Goal: Task Accomplishment & Management: Use online tool/utility

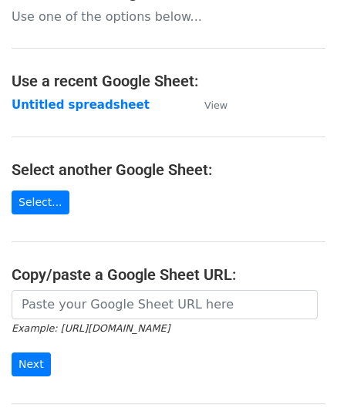
scroll to position [154, 0]
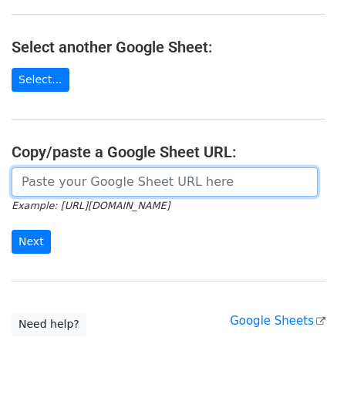
click at [67, 185] on input "url" at bounding box center [165, 181] width 306 height 29
paste input "https://docs.google.com/spreadsheets/d/1BxwzgeX9aSr6NOfesAnG-PvGxDH99I5gz5iWFdN…"
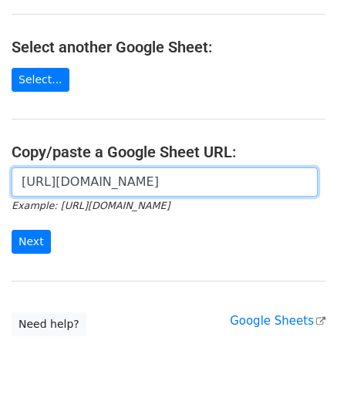
scroll to position [0, 334]
type input "https://docs.google.com/spreadsheets/d/1BxwzgeX9aSr6NOfesAnG-PvGxDH99I5gz5iWFdN…"
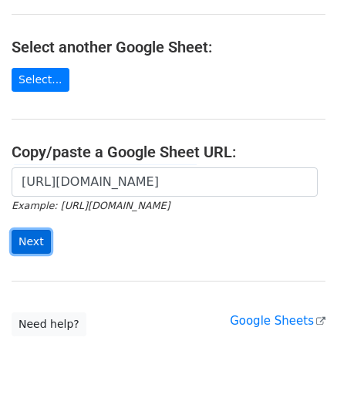
click at [35, 239] on input "Next" at bounding box center [31, 242] width 39 height 24
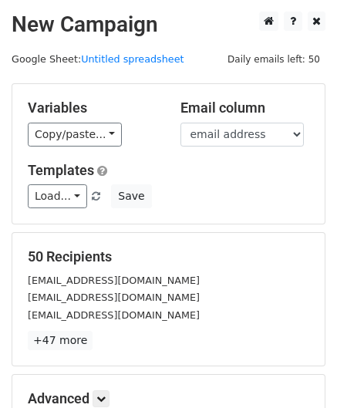
scroll to position [188, 0]
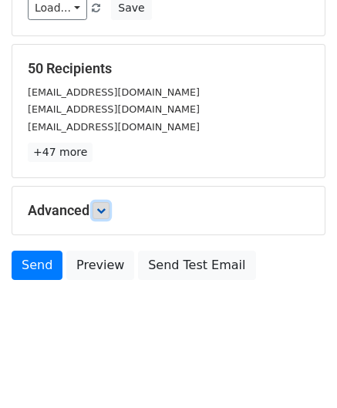
click at [105, 209] on icon at bounding box center [100, 210] width 9 height 9
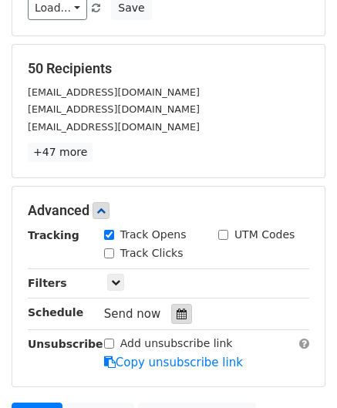
click at [179, 306] on div at bounding box center [181, 314] width 21 height 20
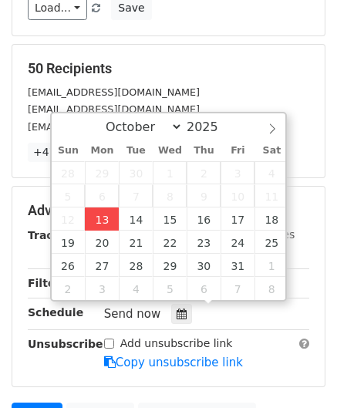
type input "[DATE] 12:00"
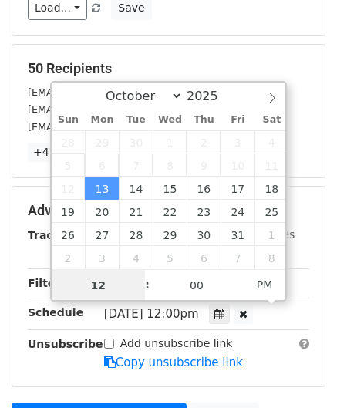
scroll to position [0, 0]
paste input "Hour"
type input "2"
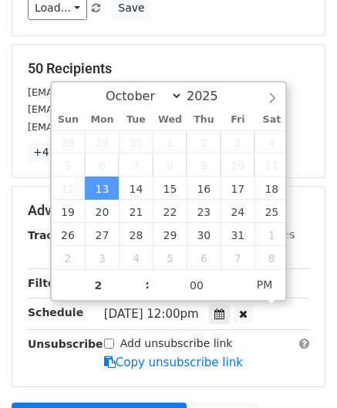
type input "[DATE] 14:00"
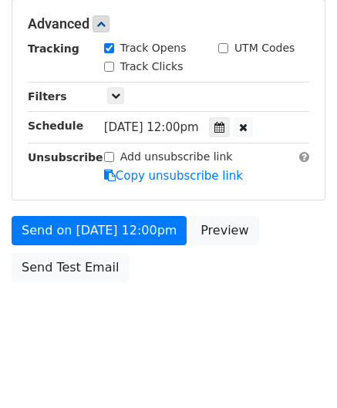
scroll to position [313, 0]
